Goal: Book appointment/travel/reservation

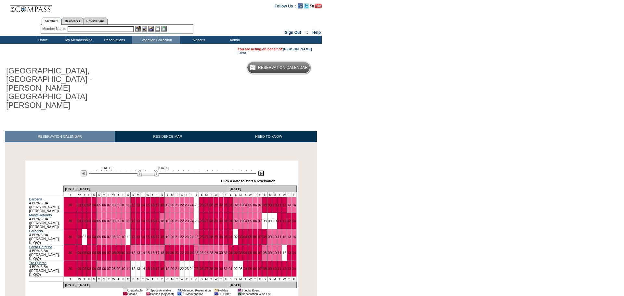
click at [261, 170] on img at bounding box center [261, 173] width 6 height 6
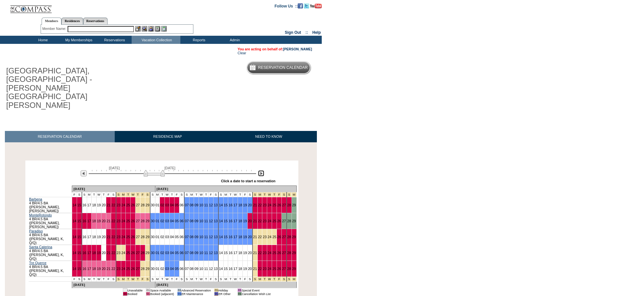
click at [261, 170] on img at bounding box center [261, 173] width 6 height 6
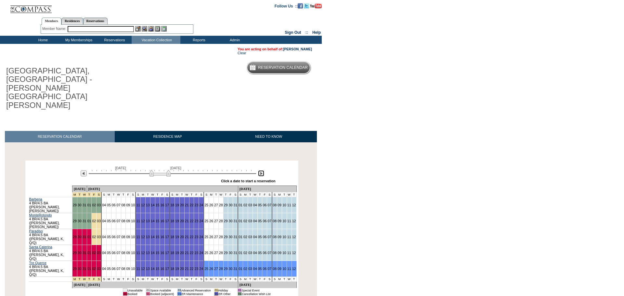
click at [261, 170] on img at bounding box center [261, 173] width 6 height 6
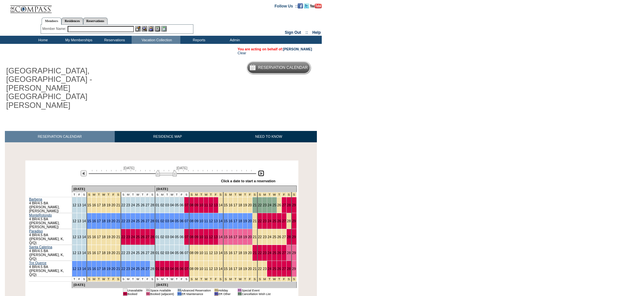
click at [261, 170] on img at bounding box center [261, 173] width 6 height 6
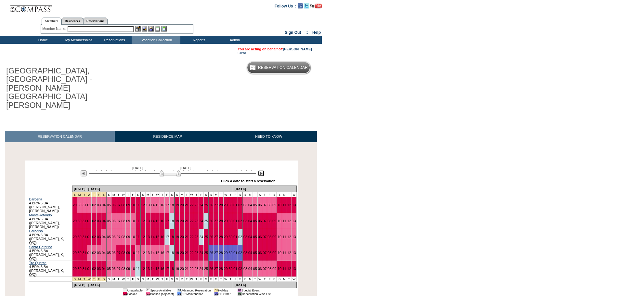
click at [161, 170] on img at bounding box center [170, 173] width 21 height 7
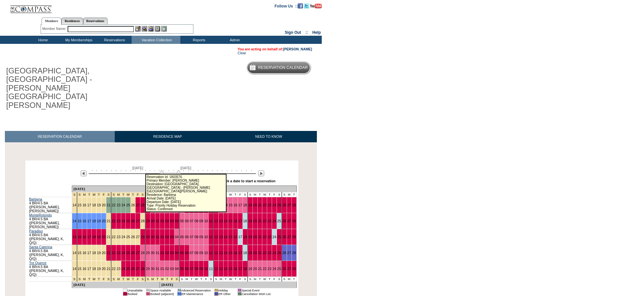
click at [146, 203] on link "29" at bounding box center [148, 205] width 4 height 4
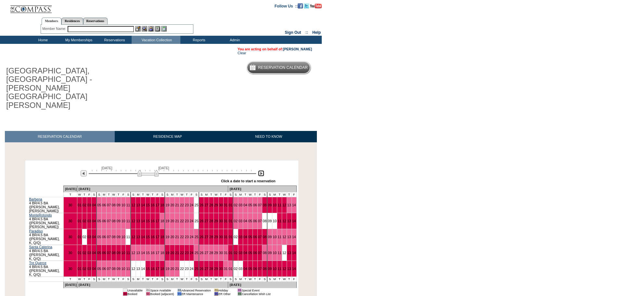
click at [260, 170] on img at bounding box center [261, 173] width 6 height 6
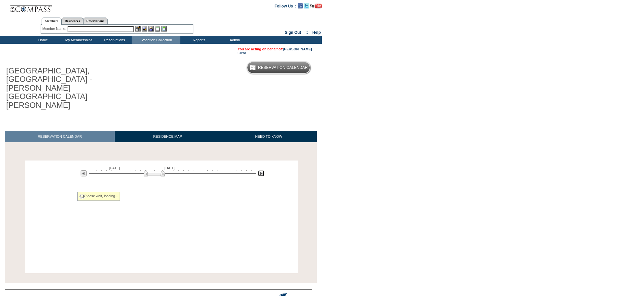
click at [260, 170] on img at bounding box center [261, 173] width 6 height 6
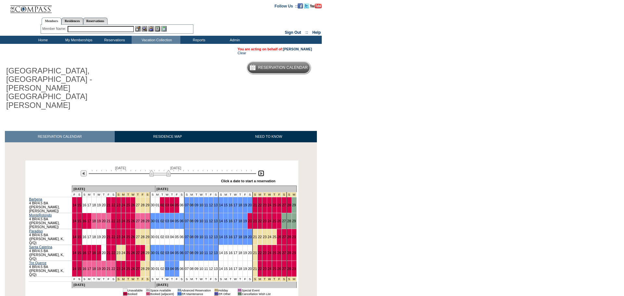
click at [260, 170] on img at bounding box center [261, 173] width 6 height 6
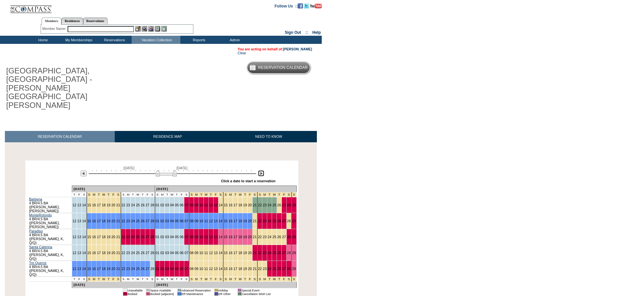
click at [260, 170] on img at bounding box center [261, 173] width 6 height 6
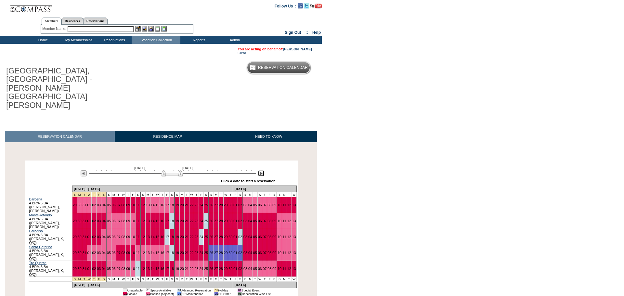
click at [162, 170] on img at bounding box center [172, 173] width 21 height 7
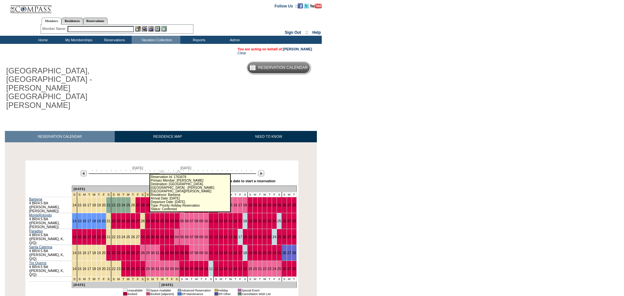
click at [151, 203] on link "30" at bounding box center [153, 205] width 4 height 4
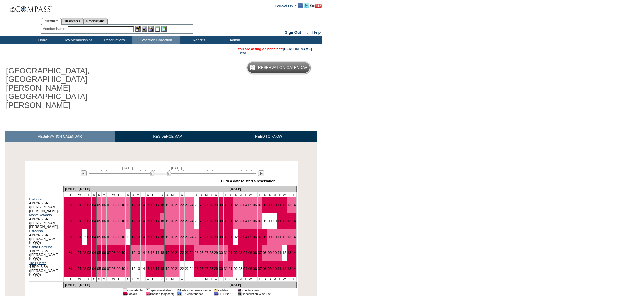
drag, startPoint x: 155, startPoint y: 141, endPoint x: 167, endPoint y: 141, distance: 12.7
click at [167, 170] on img at bounding box center [160, 173] width 21 height 7
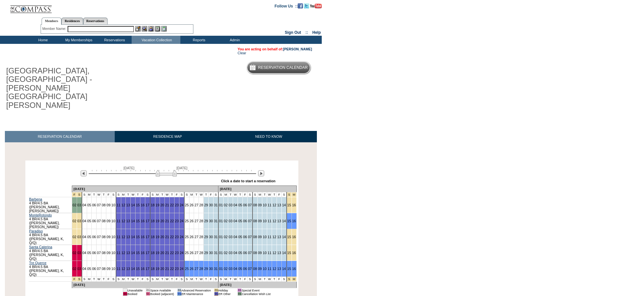
drag, startPoint x: 167, startPoint y: 141, endPoint x: 174, endPoint y: 142, distance: 6.6
click at [174, 170] on img at bounding box center [166, 173] width 21 height 7
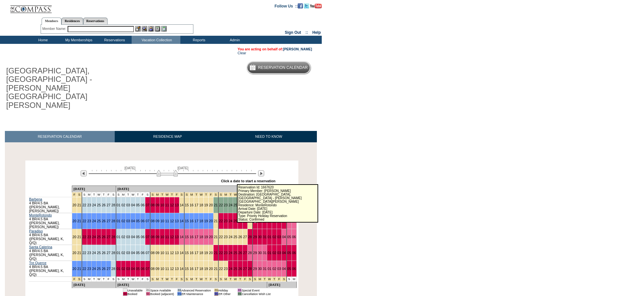
click at [253, 219] on link "29" at bounding box center [255, 221] width 4 height 4
